Goal: Register for event/course

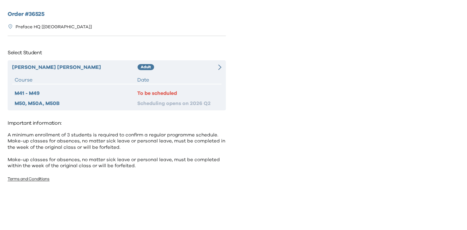
click at [146, 74] on div "[PERSON_NAME] Adult Course Date M41 - M49 To be scheduled M50, M50A, M50B Sched…" at bounding box center [117, 85] width 218 height 50
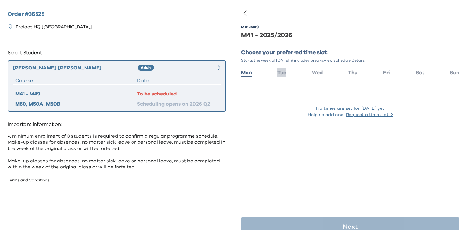
click at [283, 72] on span "Tue" at bounding box center [282, 72] width 9 height 5
click at [312, 73] on span "Wed" at bounding box center [317, 72] width 11 height 5
click at [357, 72] on span "Thu" at bounding box center [353, 72] width 10 height 5
click at [390, 76] on li "Fri" at bounding box center [386, 72] width 7 height 9
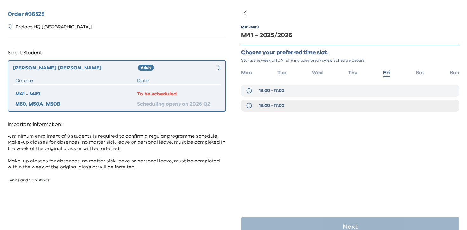
click at [321, 93] on button "16:00 - 17:00" at bounding box center [350, 91] width 218 height 12
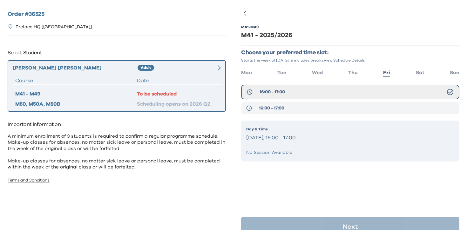
click at [309, 111] on button "16:00 - 17:00" at bounding box center [350, 108] width 218 height 12
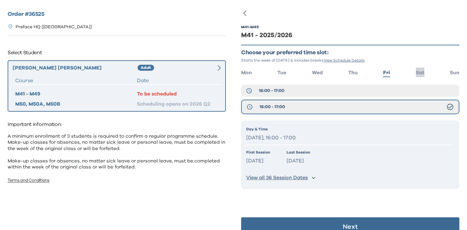
click at [418, 70] on span "Sat" at bounding box center [420, 72] width 9 height 5
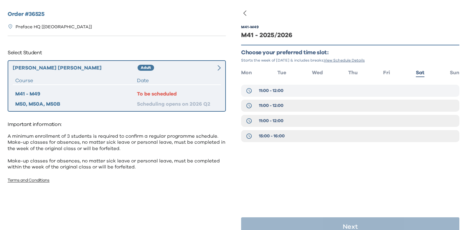
click at [353, 94] on button "11:00 - 12:00" at bounding box center [350, 91] width 218 height 12
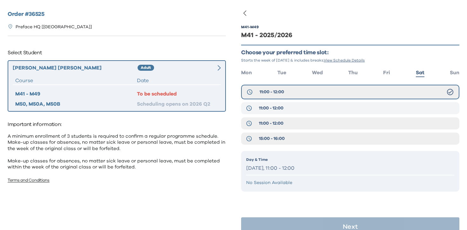
click at [340, 110] on button "11:00 - 12:00" at bounding box center [350, 108] width 218 height 12
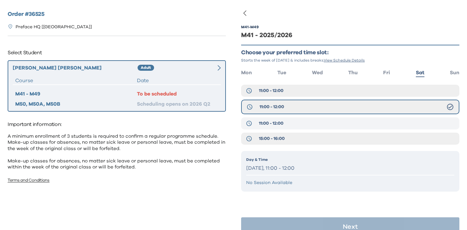
click at [342, 123] on button "11:00 - 12:00" at bounding box center [350, 124] width 218 height 12
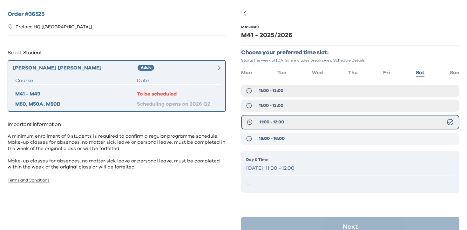
click at [344, 134] on button "15:00 - 16:00" at bounding box center [350, 139] width 218 height 12
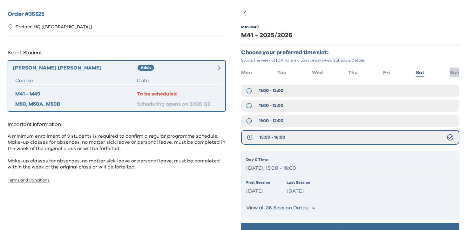
click at [453, 72] on span "Sun" at bounding box center [455, 72] width 10 height 5
